Goal: Learn about a topic

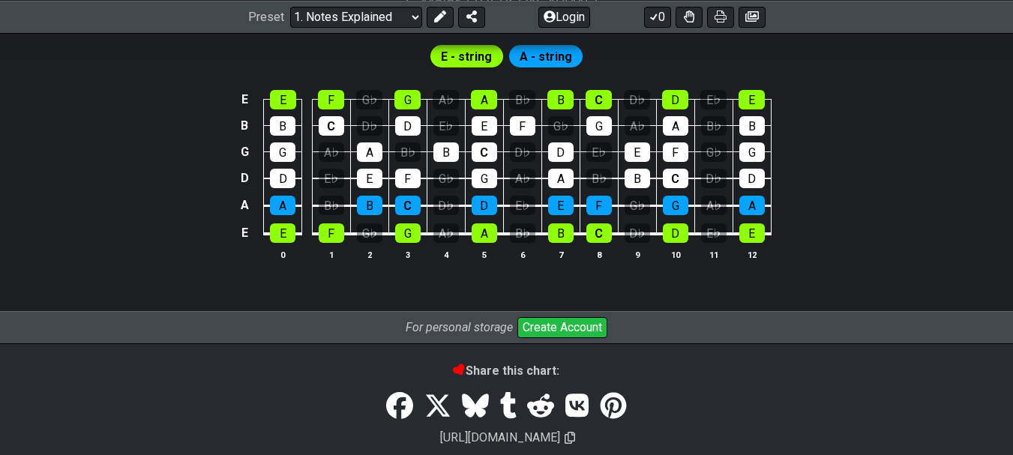
scroll to position [1481, 0]
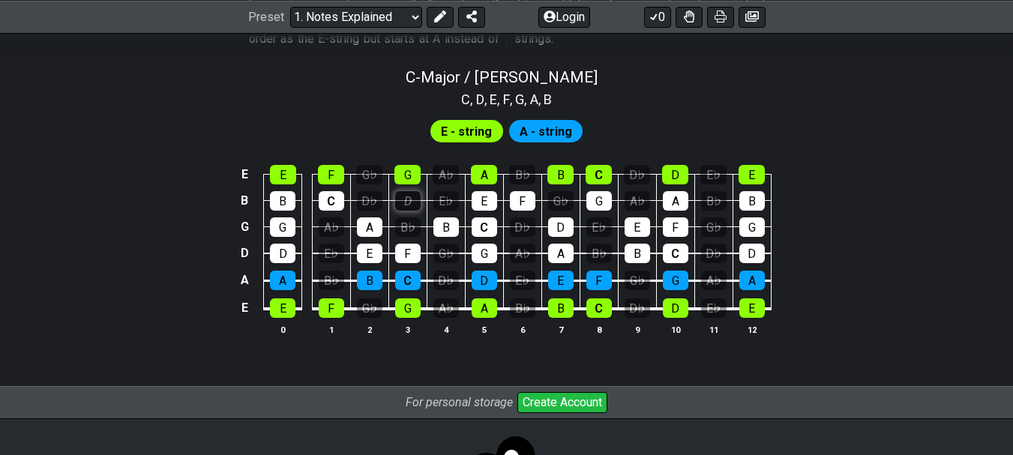
click at [407, 199] on div "D" at bounding box center [407, 200] width 25 height 19
click at [374, 211] on td "A" at bounding box center [369, 213] width 38 height 26
click at [376, 217] on div "A" at bounding box center [369, 226] width 25 height 19
click at [331, 205] on div "C" at bounding box center [331, 200] width 25 height 19
click at [332, 181] on div "F" at bounding box center [331, 174] width 26 height 19
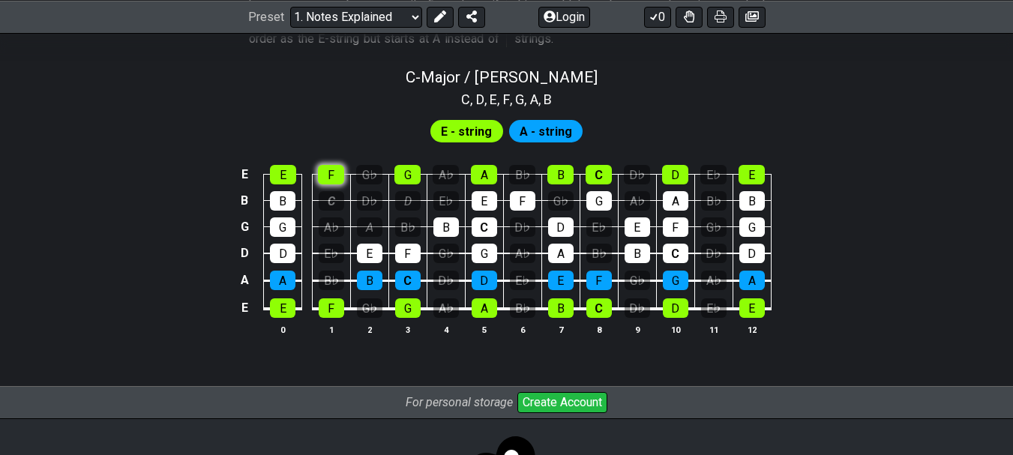
click at [332, 181] on div "F" at bounding box center [331, 174] width 26 height 19
click at [507, 103] on span "F" at bounding box center [506, 99] width 7 height 20
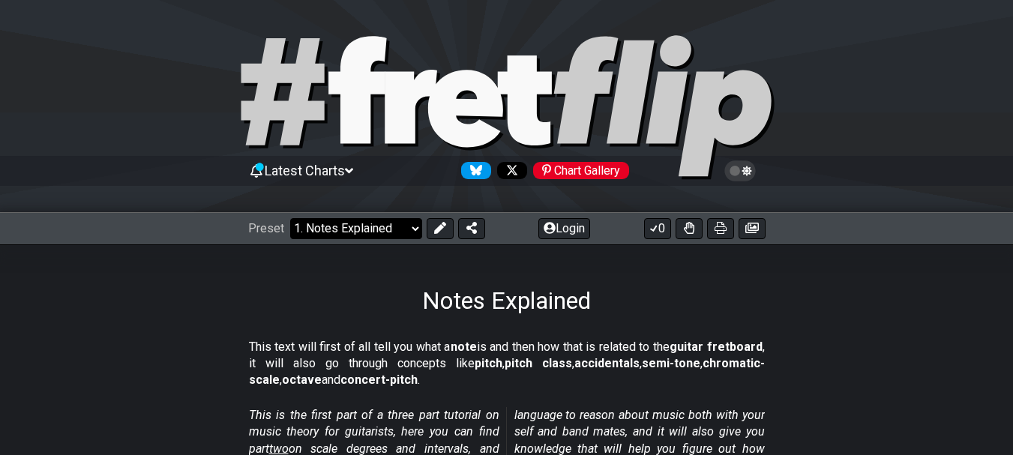
click at [360, 225] on select "Welcome to #fretflip! Initial Preset Custom Preset Minor Pentatonic Major Penta…" at bounding box center [356, 228] width 132 height 21
click at [290, 218] on select "Welcome to #fretflip! Initial Preset Custom Preset Minor Pentatonic Major Penta…" at bounding box center [356, 228] width 132 height 21
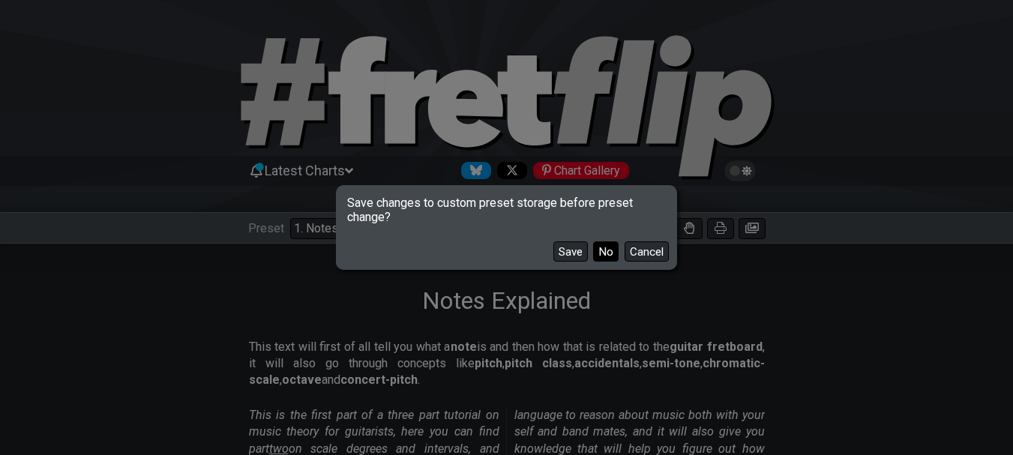
click at [607, 258] on button "No" at bounding box center [605, 251] width 25 height 20
select select "/welcome"
select select "C"
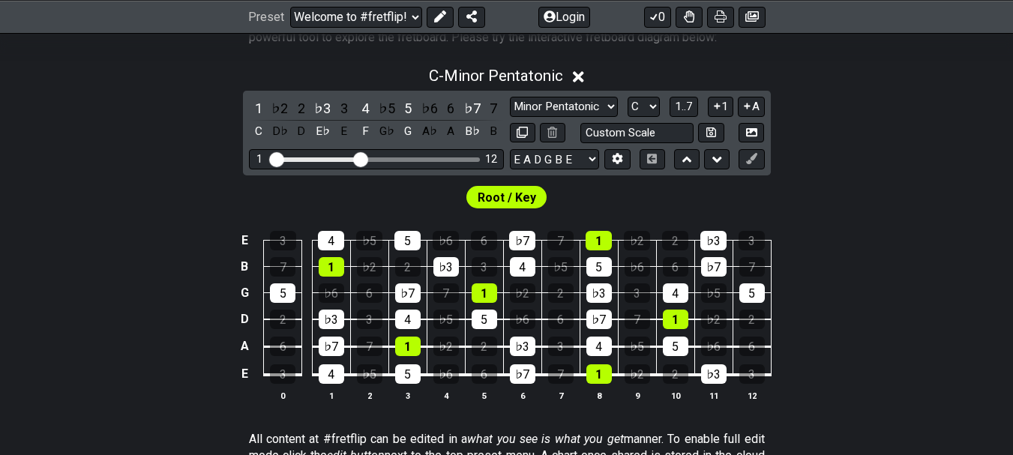
scroll to position [300, 0]
